Goal: Register for event/course

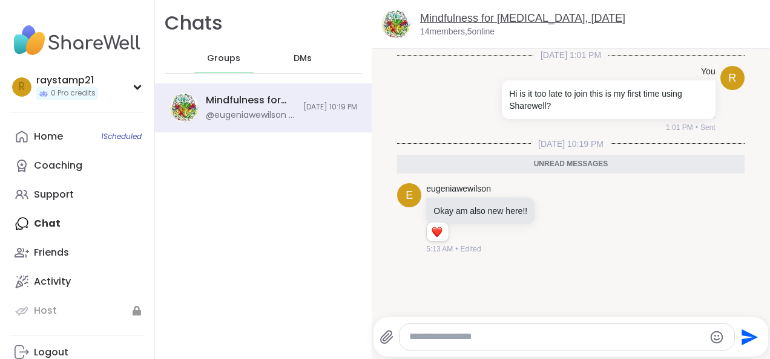
click at [428, 15] on link "Mindfulness for [MEDICAL_DATA], [DATE]" at bounding box center [522, 18] width 205 height 12
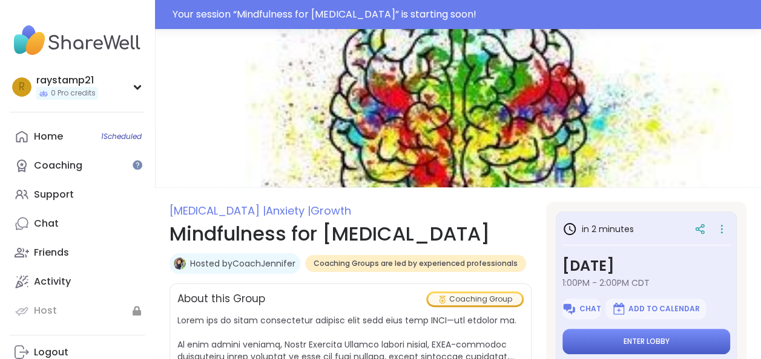
click at [589, 337] on button "Enter lobby" at bounding box center [646, 341] width 168 height 25
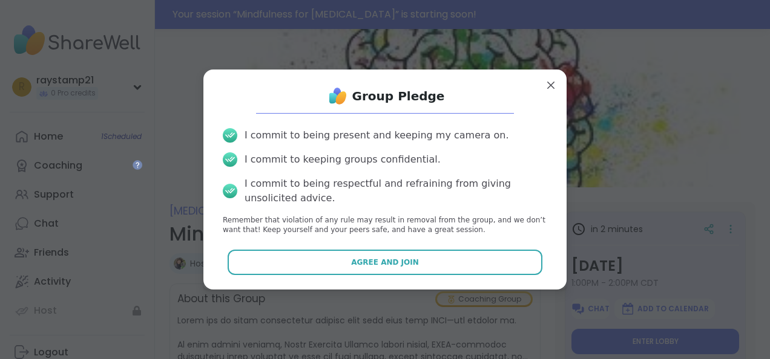
click at [227, 158] on icon at bounding box center [230, 159] width 10 height 5
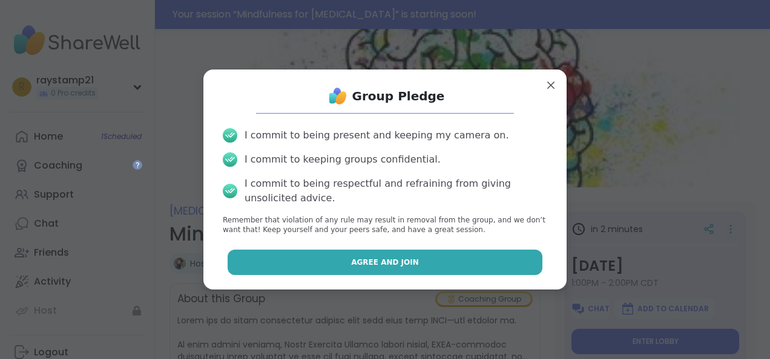
click at [269, 257] on button "Agree and Join" at bounding box center [385, 262] width 315 height 25
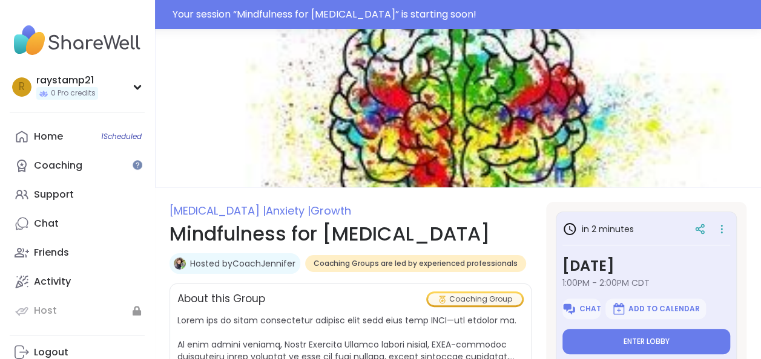
type textarea "*"
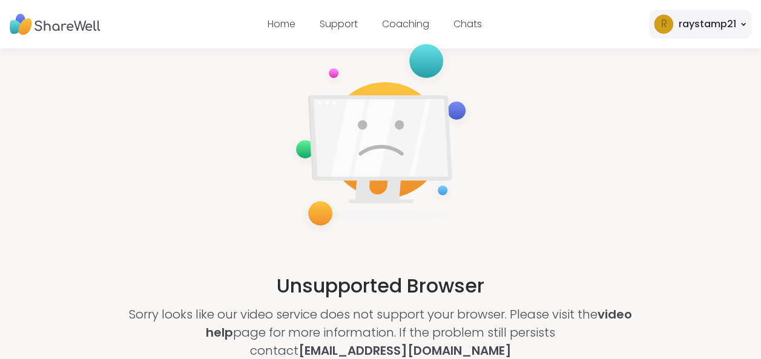
drag, startPoint x: 531, startPoint y: 196, endPoint x: 535, endPoint y: 224, distance: 28.1
click at [531, 196] on div "Unsupported Browser Sorry looks like our video service does not support your br…" at bounding box center [380, 197] width 761 height 299
